Goal: Transaction & Acquisition: Subscribe to service/newsletter

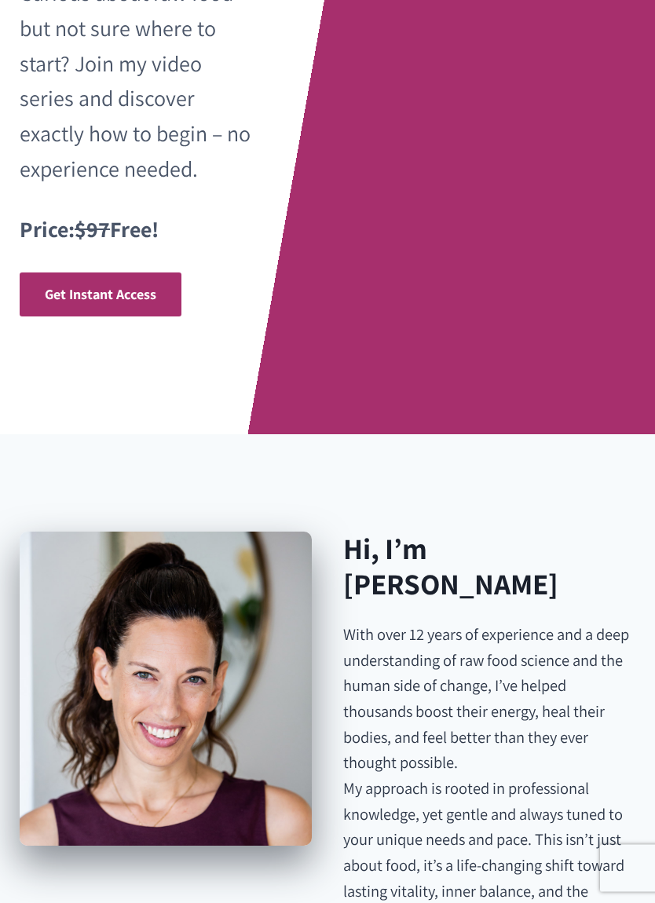
scroll to position [565, 0]
click at [98, 285] on span "Get Instant Access" at bounding box center [101, 294] width 112 height 18
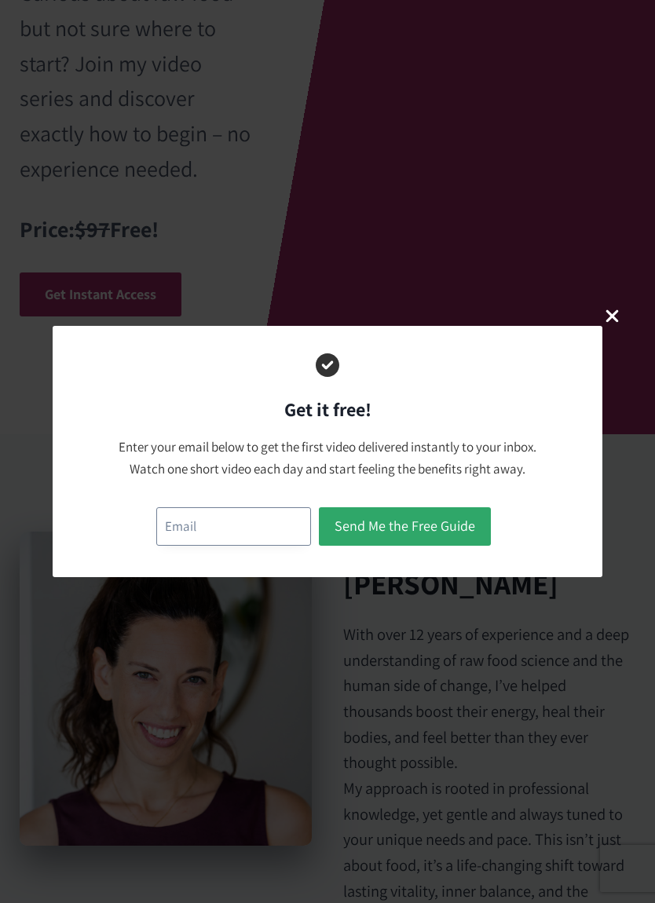
click at [242, 524] on input "email" at bounding box center [233, 527] width 155 height 38
type input "twinspandj@gmail.com"
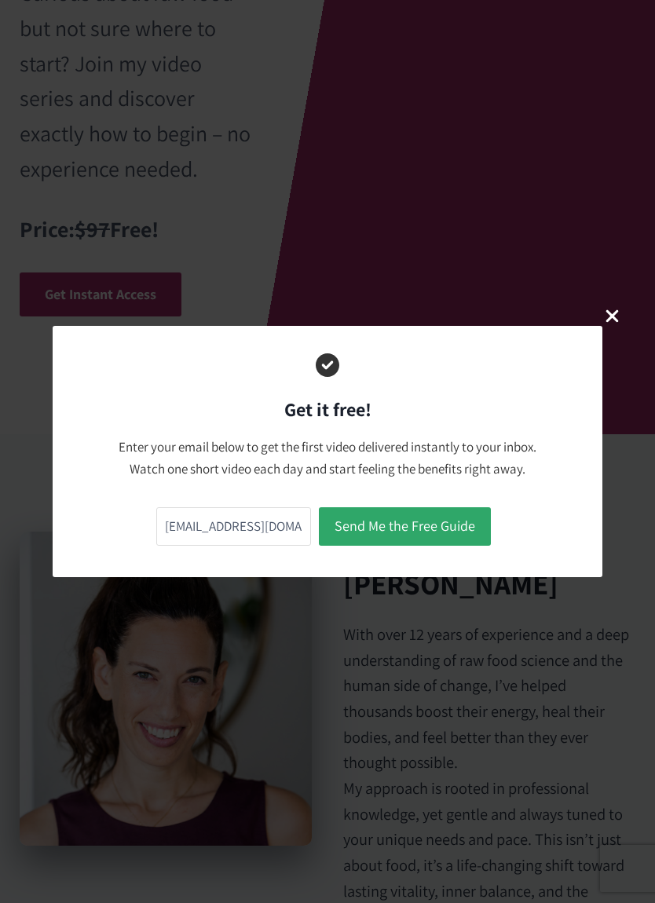
click at [442, 537] on button "Send Me the Free Guide" at bounding box center [405, 527] width 172 height 38
